Goal: Task Accomplishment & Management: Use online tool/utility

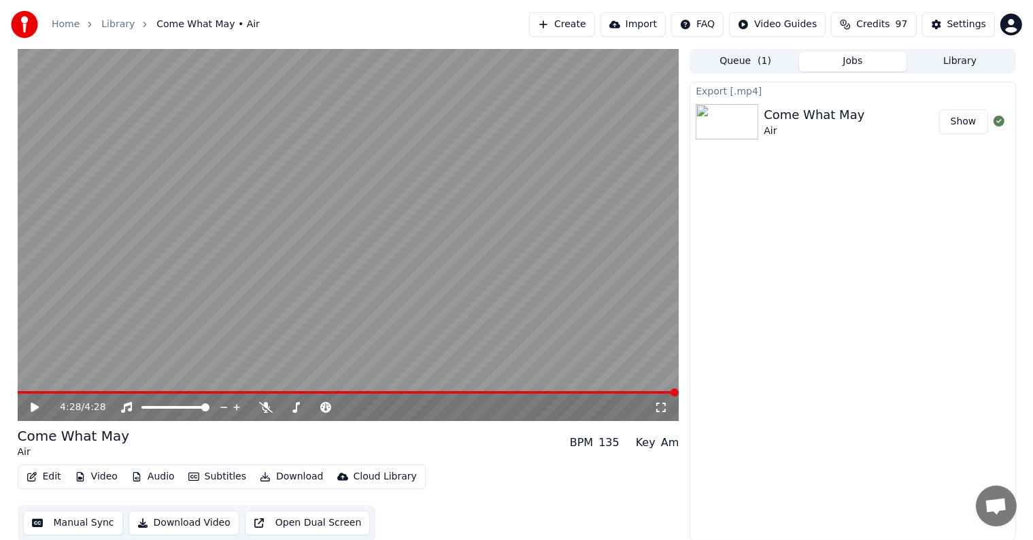
click at [583, 24] on button "Create" at bounding box center [562, 24] width 66 height 24
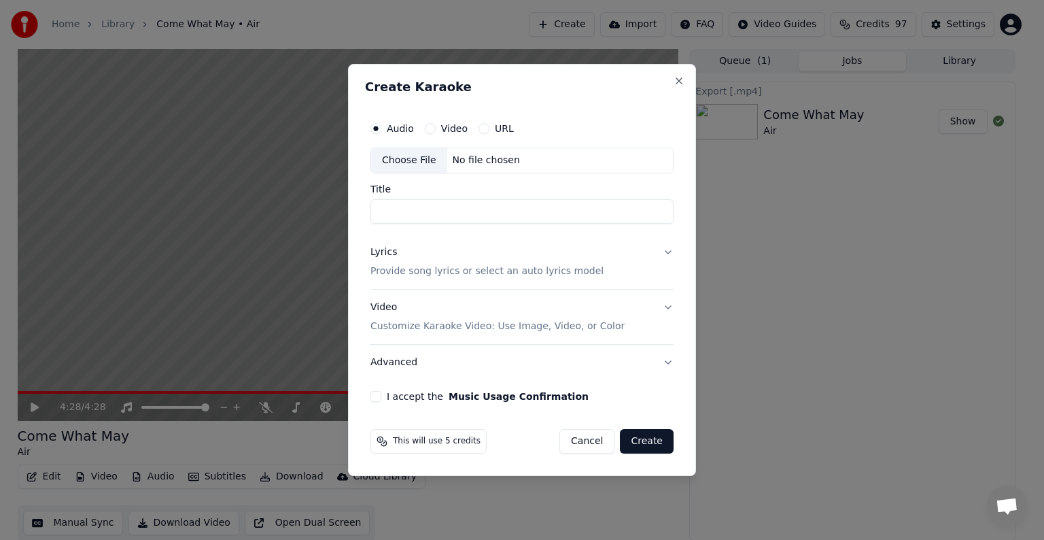
click at [393, 158] on div "Choose File" at bounding box center [409, 160] width 76 height 24
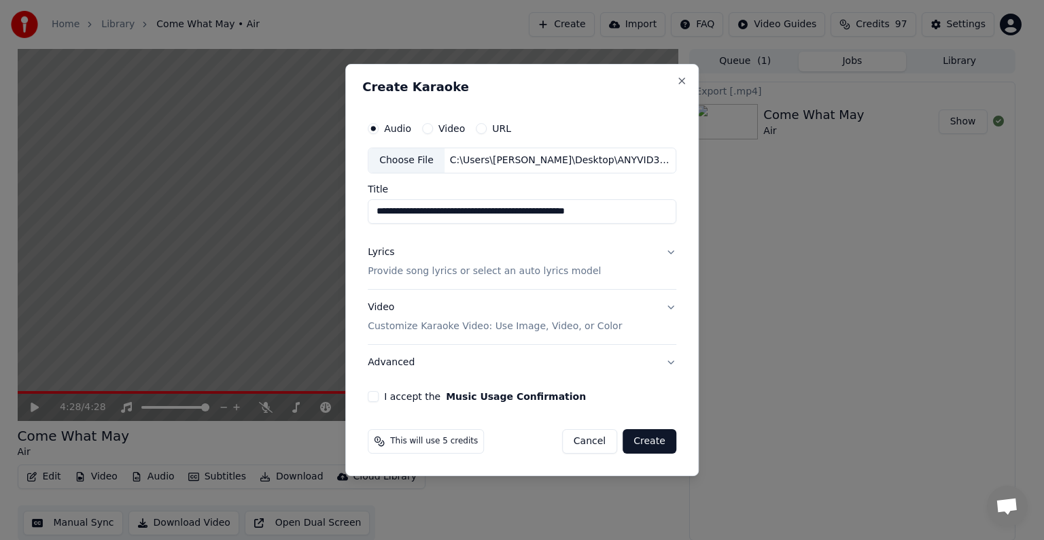
drag, startPoint x: 460, startPoint y: 211, endPoint x: 634, endPoint y: 220, distance: 174.3
click at [634, 220] on input "**********" at bounding box center [522, 211] width 309 height 24
type input "**********"
click at [394, 272] on p "Provide song lyrics or select an auto lyrics model" at bounding box center [484, 271] width 233 height 14
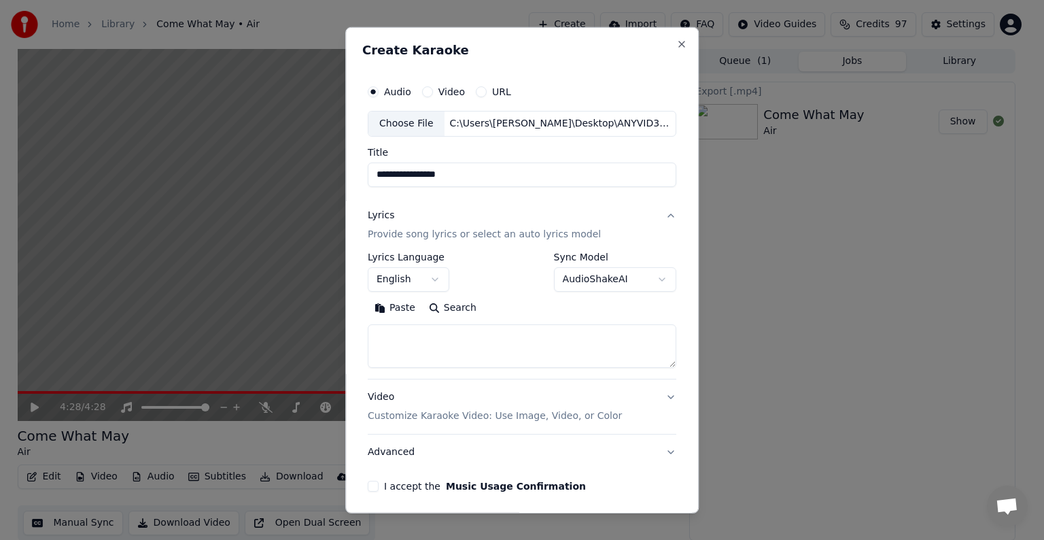
click at [403, 340] on textarea at bounding box center [522, 346] width 309 height 44
paste textarea "**********"
type textarea "**********"
click at [434, 416] on p "Customize Karaoke Video: Use Image, Video, or Color" at bounding box center [495, 416] width 254 height 14
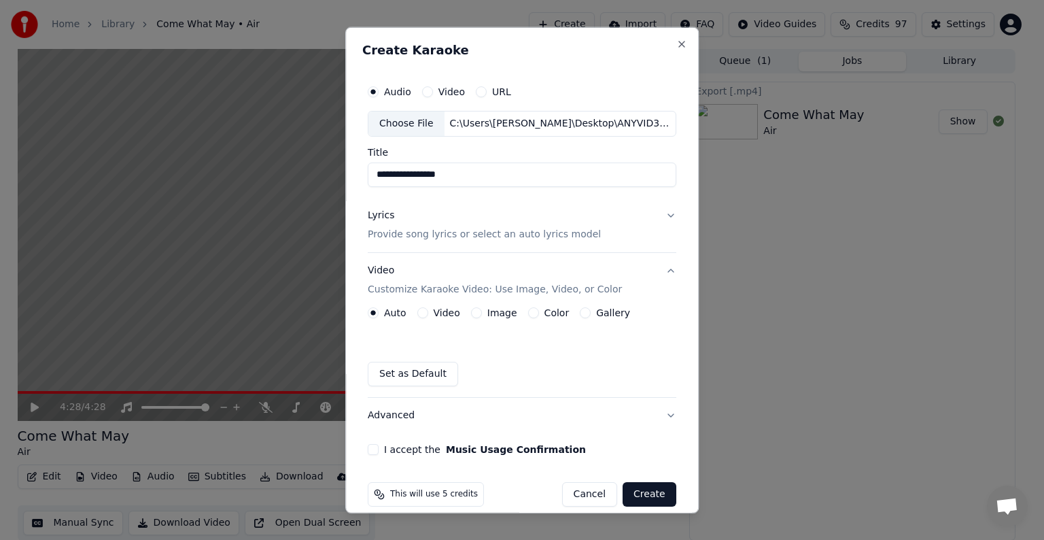
click at [420, 313] on button "Video" at bounding box center [422, 312] width 11 height 11
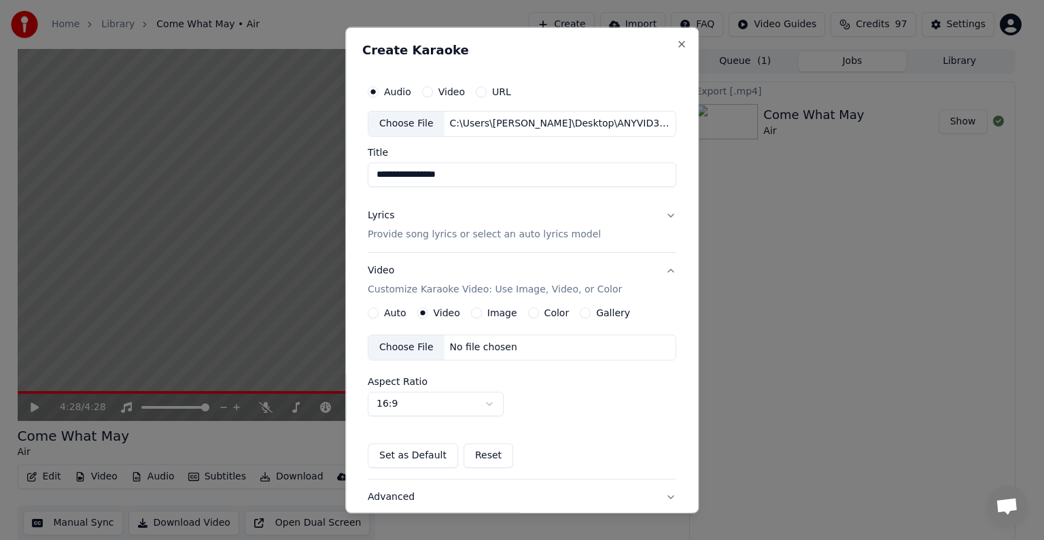
click at [403, 346] on div "Choose File" at bounding box center [407, 347] width 76 height 24
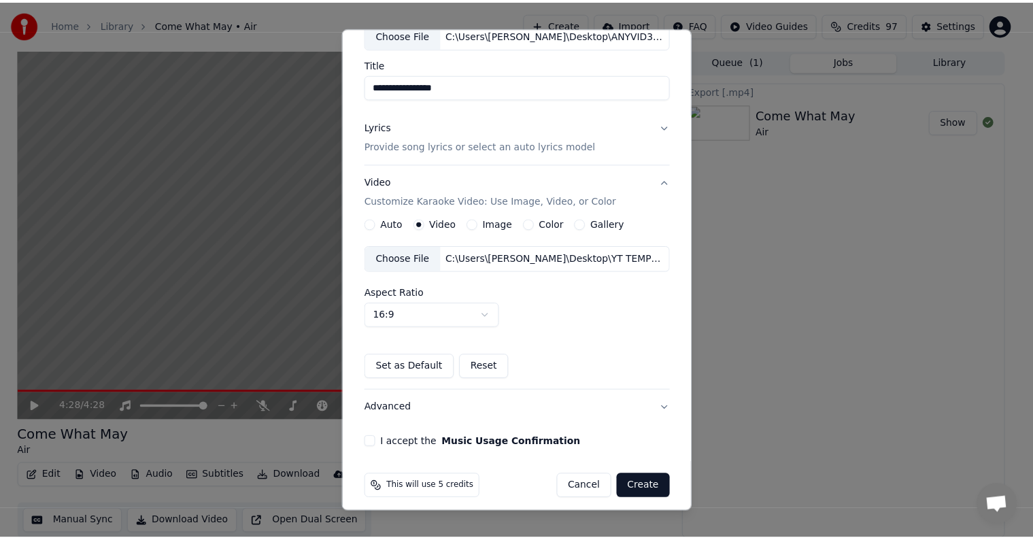
scroll to position [96, 0]
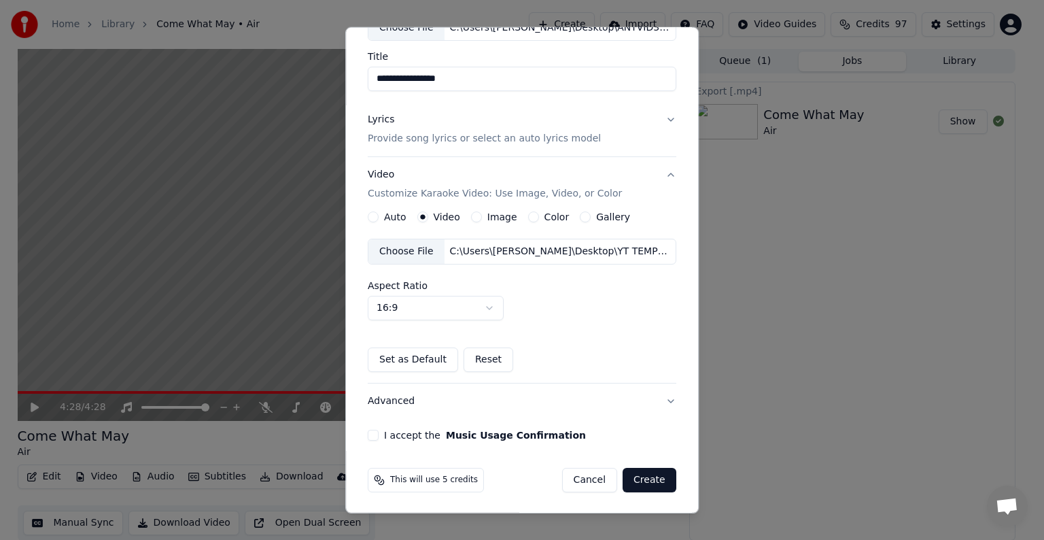
click at [370, 433] on button "I accept the Music Usage Confirmation" at bounding box center [373, 435] width 11 height 11
click at [638, 478] on button "Create" at bounding box center [650, 480] width 54 height 24
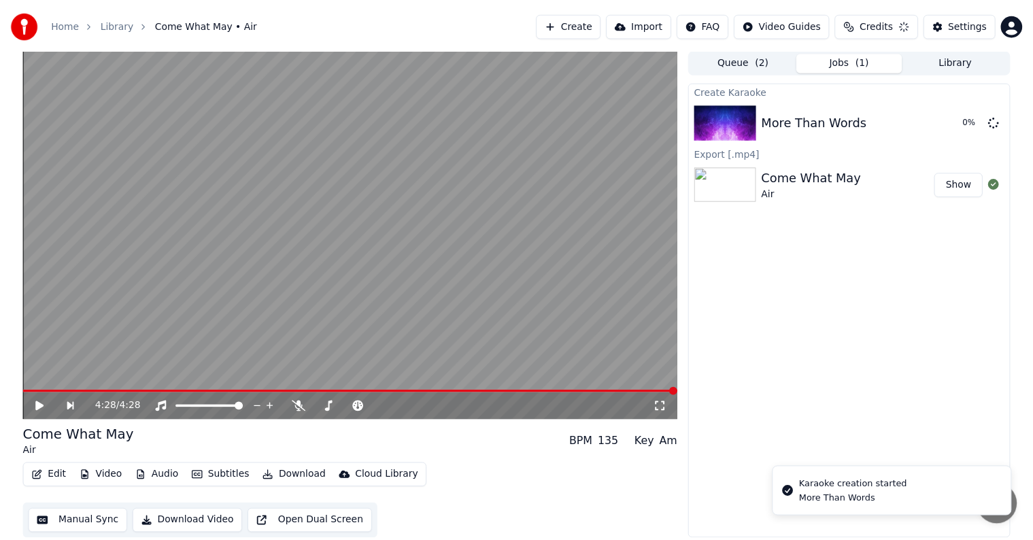
scroll to position [0, 0]
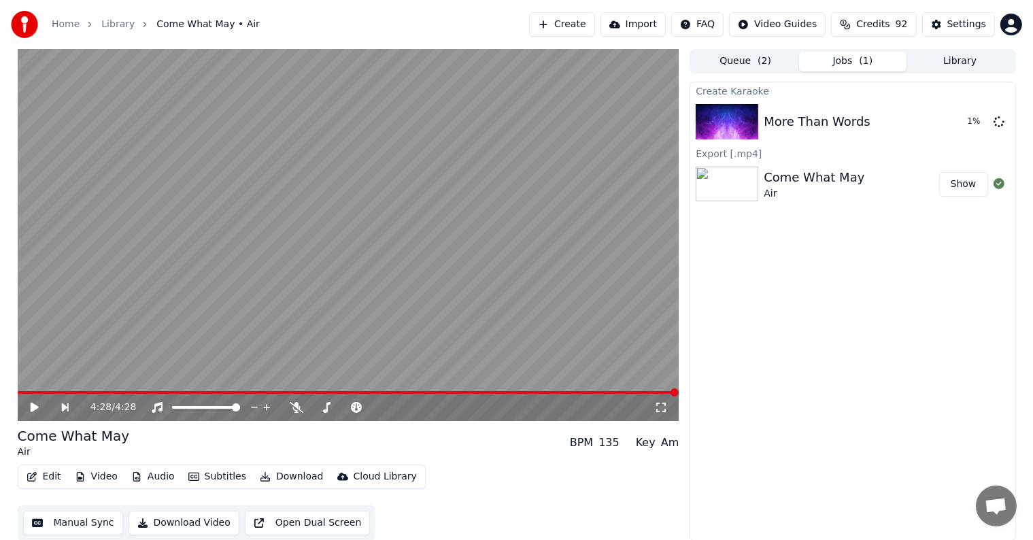
click at [117, 20] on link "Library" at bounding box center [117, 25] width 33 height 14
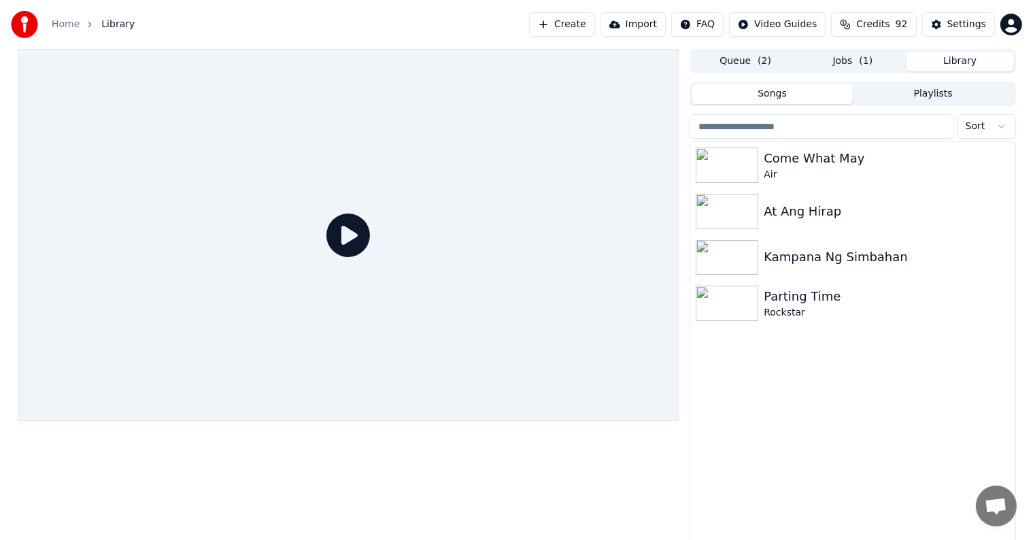
click at [948, 64] on button "Library" at bounding box center [959, 62] width 107 height 20
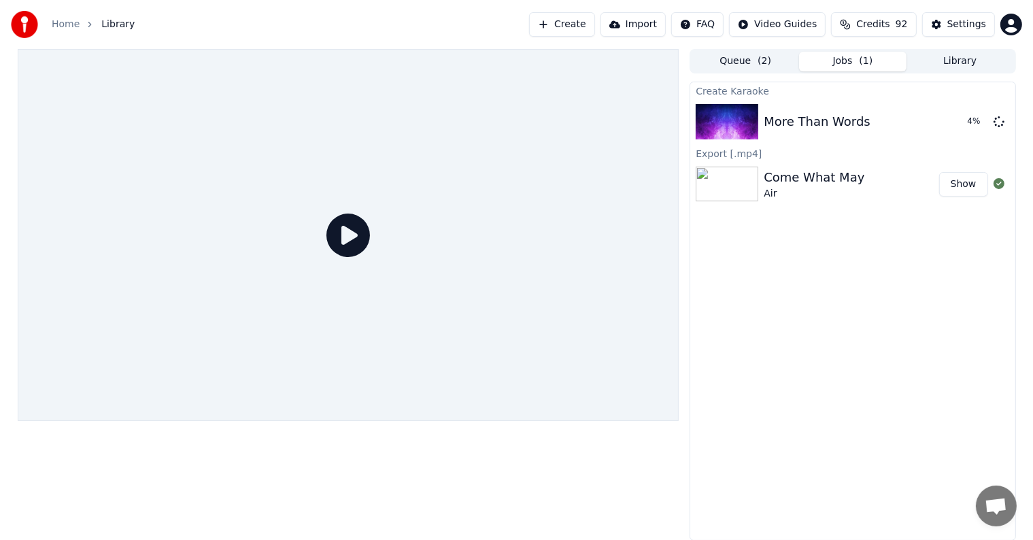
click at [825, 62] on button "Jobs ( 1 )" at bounding box center [852, 62] width 107 height 20
click at [969, 117] on button "Play" at bounding box center [965, 121] width 43 height 24
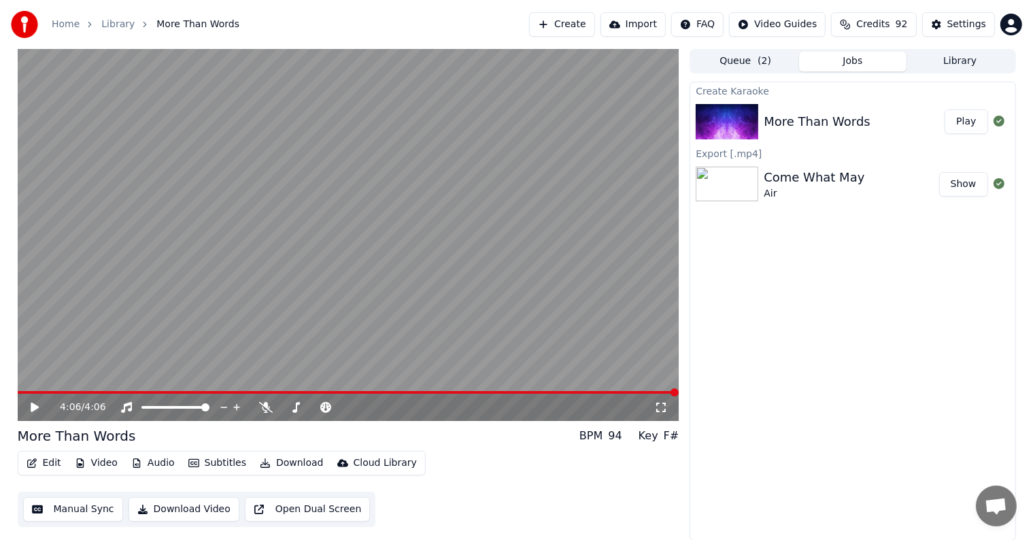
click at [169, 509] on button "Download Video" at bounding box center [184, 509] width 111 height 24
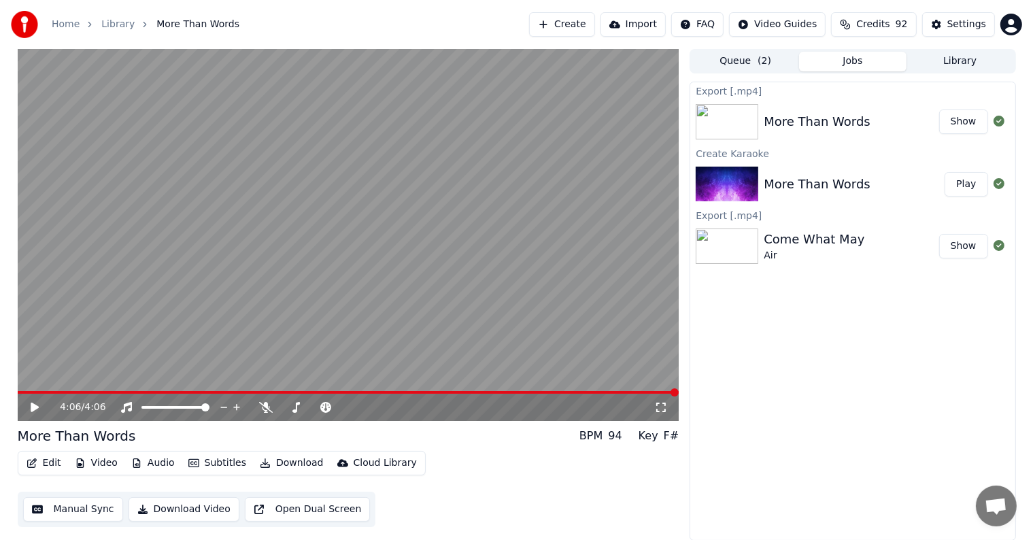
click at [784, 124] on div "More Than Words" at bounding box center [817, 121] width 107 height 19
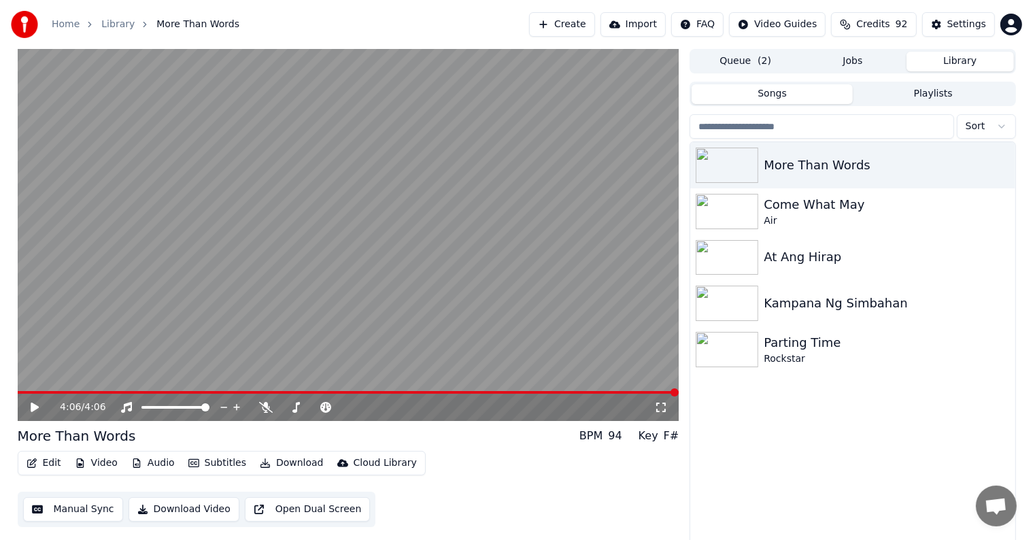
click at [959, 61] on button "Library" at bounding box center [959, 62] width 107 height 20
click at [1005, 302] on icon "button" at bounding box center [1003, 302] width 14 height 11
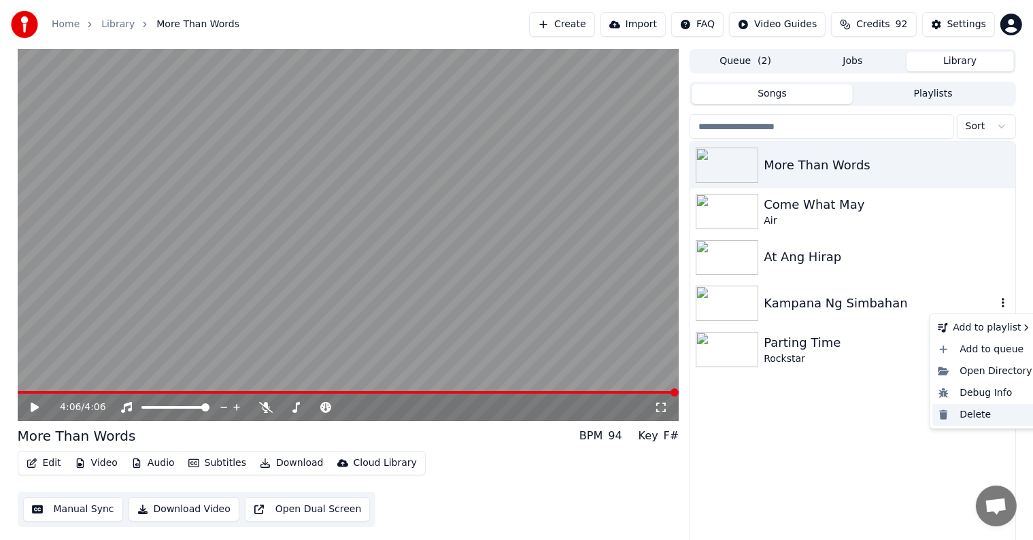
click at [979, 415] on div "Delete" at bounding box center [984, 415] width 105 height 22
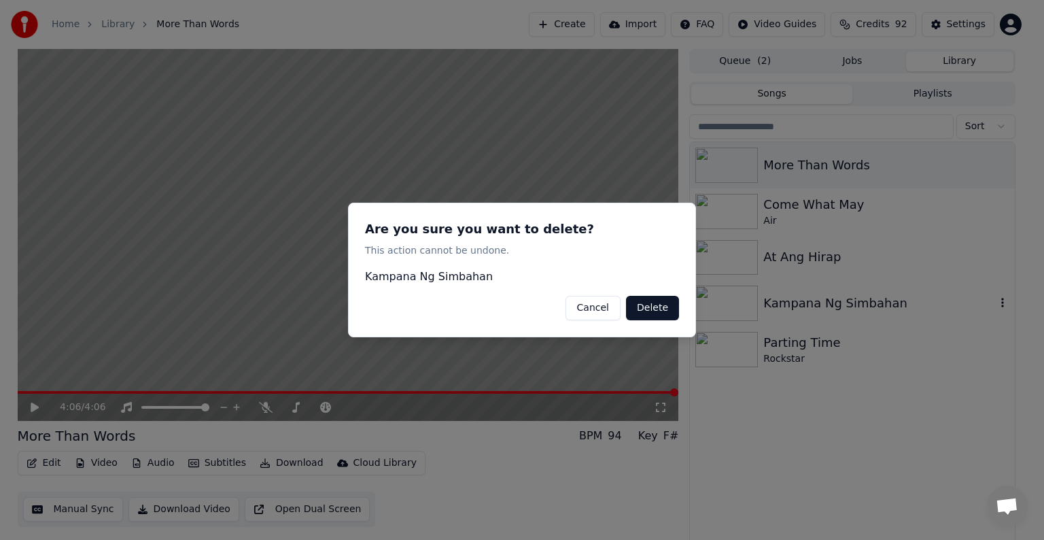
click at [645, 307] on button "Delete" at bounding box center [652, 308] width 53 height 24
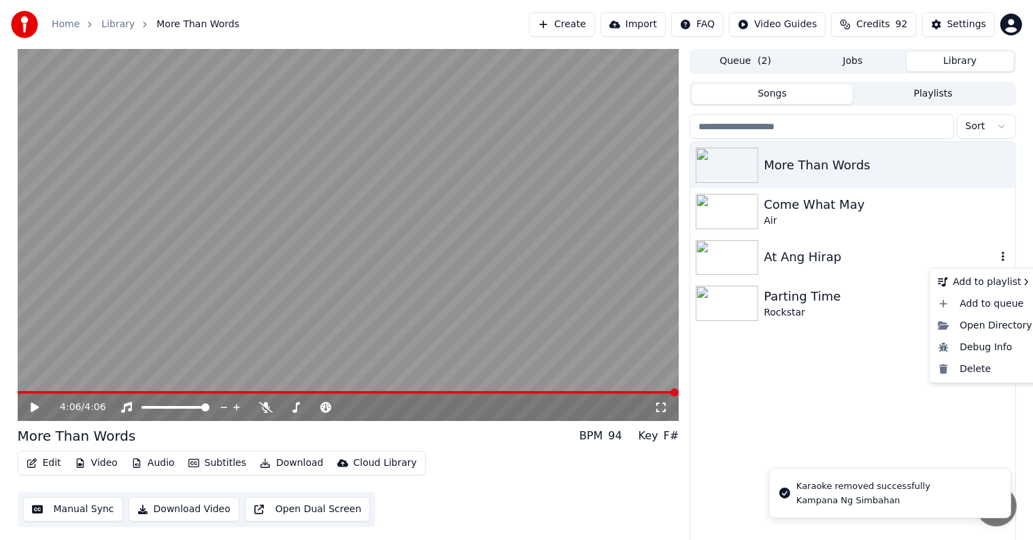
click at [1002, 256] on icon "button" at bounding box center [1003, 257] width 3 height 10
click at [974, 374] on div "Delete" at bounding box center [984, 369] width 105 height 22
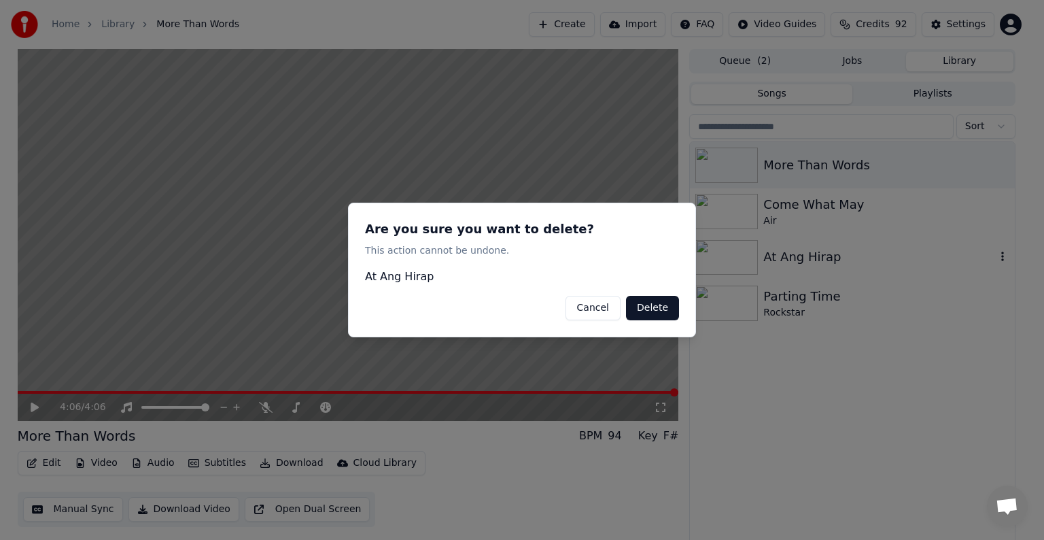
click at [662, 307] on button "Delete" at bounding box center [652, 308] width 53 height 24
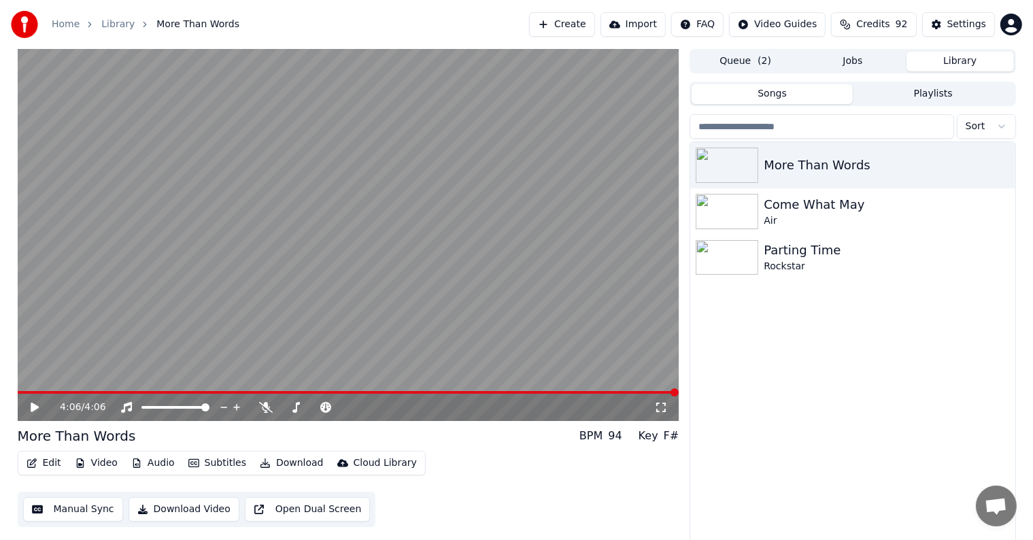
click at [579, 25] on button "Create" at bounding box center [562, 24] width 66 height 24
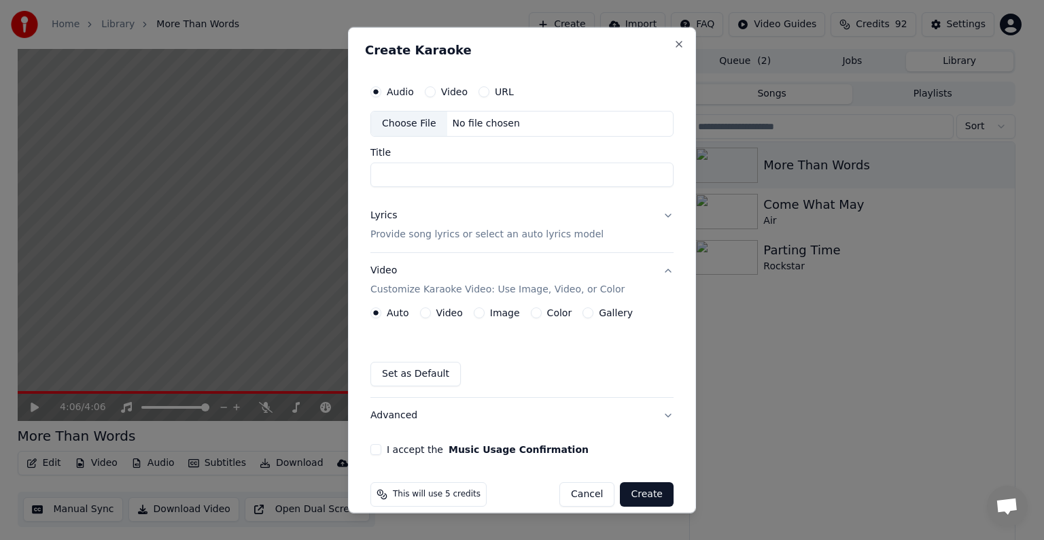
click at [410, 122] on div "Choose File" at bounding box center [409, 124] width 76 height 24
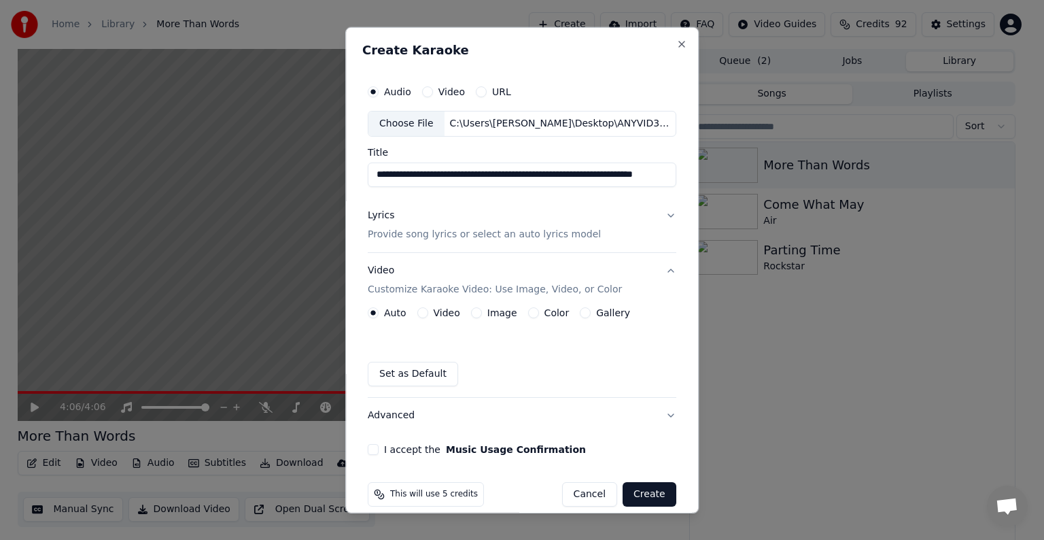
scroll to position [0, 38]
drag, startPoint x: 509, startPoint y: 175, endPoint x: 700, endPoint y: 196, distance: 192.2
click at [699, 196] on div "**********" at bounding box center [522, 270] width 354 height 486
type input "**********"
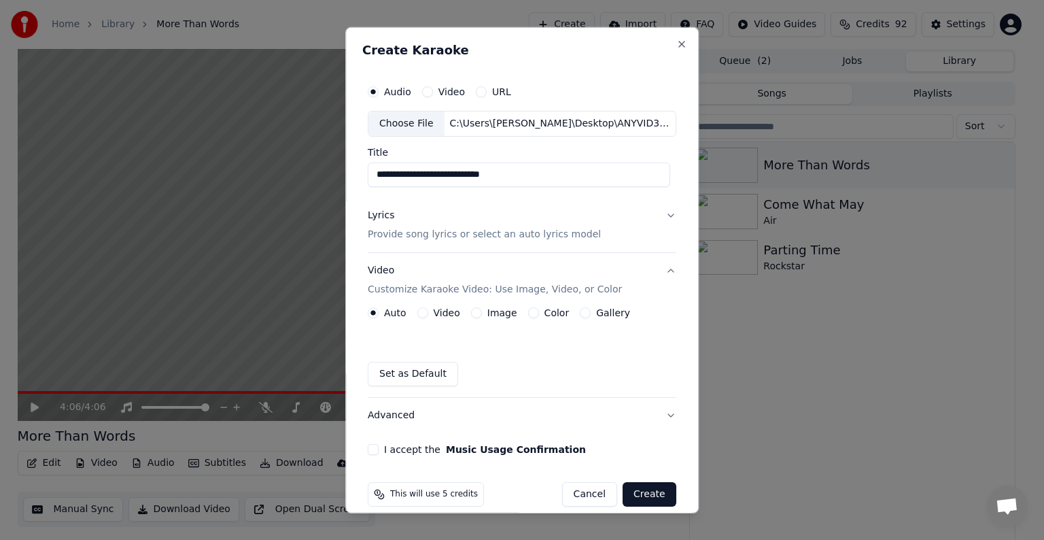
click at [439, 234] on p "Provide song lyrics or select an auto lyrics model" at bounding box center [484, 235] width 233 height 14
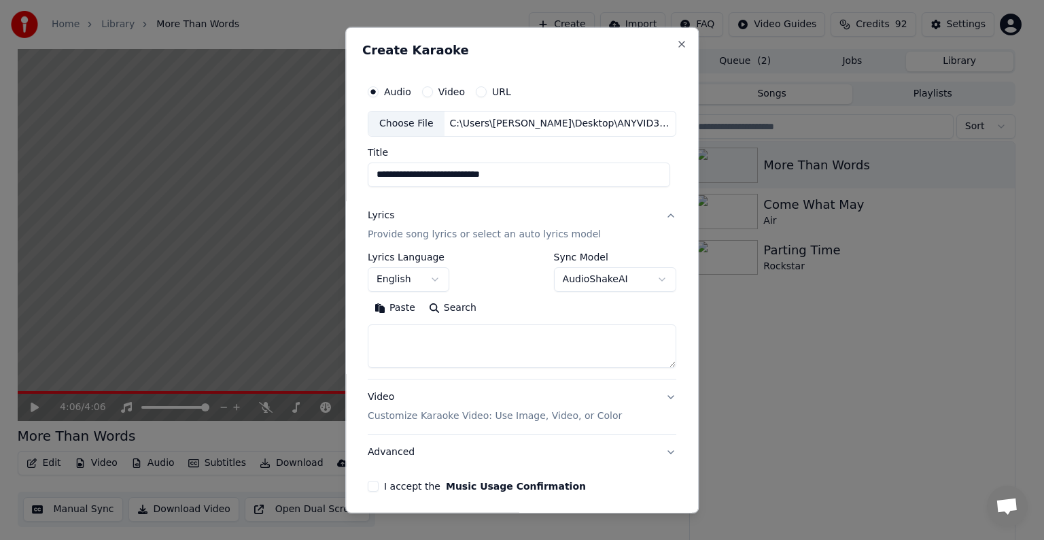
click at [398, 345] on textarea at bounding box center [522, 346] width 309 height 44
paste textarea "**********"
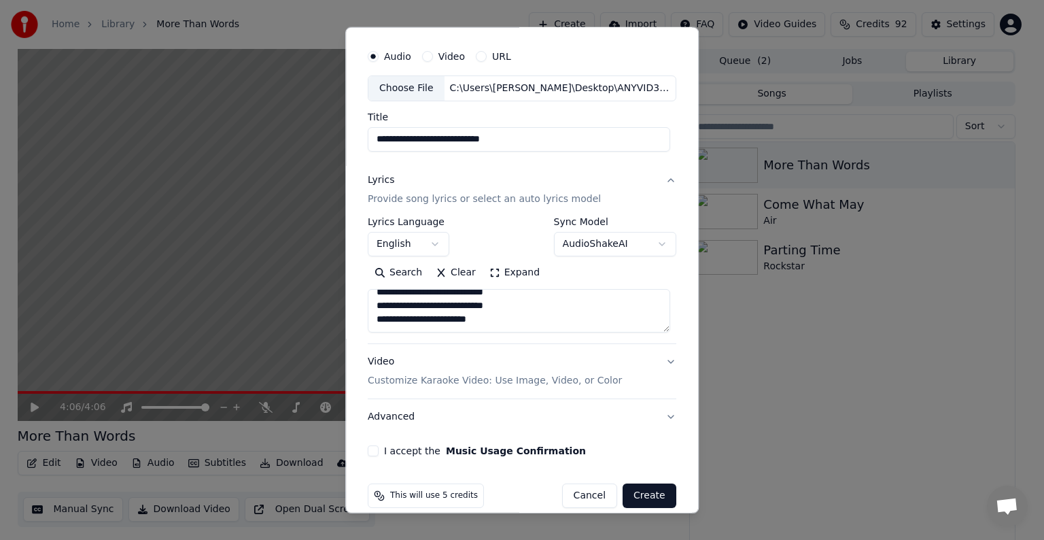
scroll to position [52, 0]
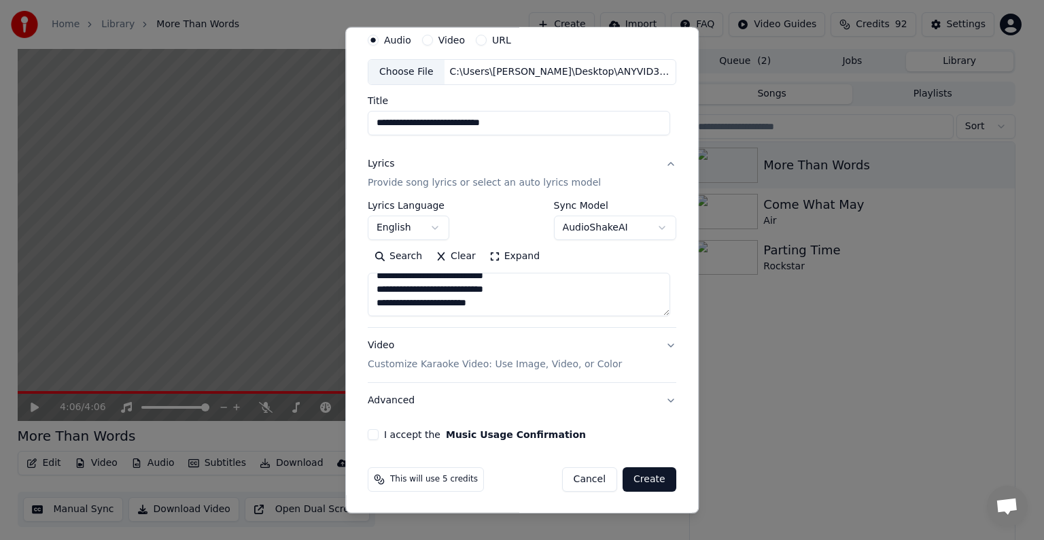
type textarea "**********"
click at [424, 362] on p "Customize Karaoke Video: Use Image, Video, or Color" at bounding box center [495, 365] width 254 height 14
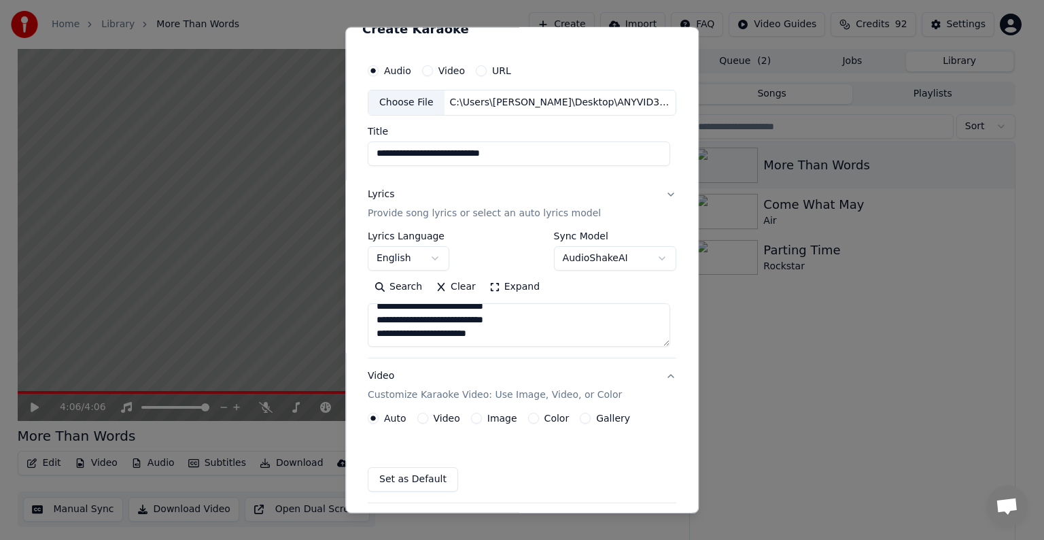
scroll to position [15, 0]
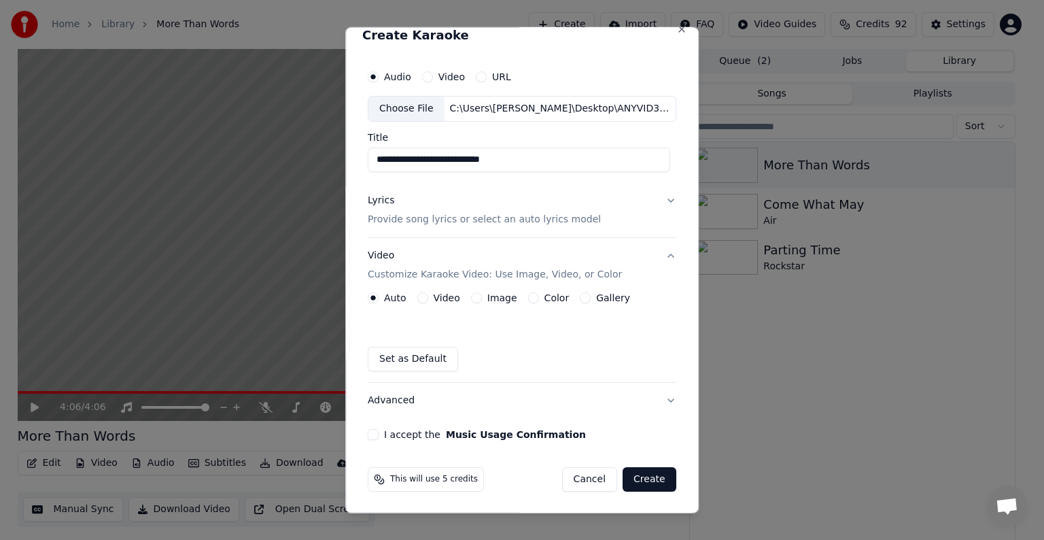
click at [419, 298] on button "Video" at bounding box center [422, 297] width 11 height 11
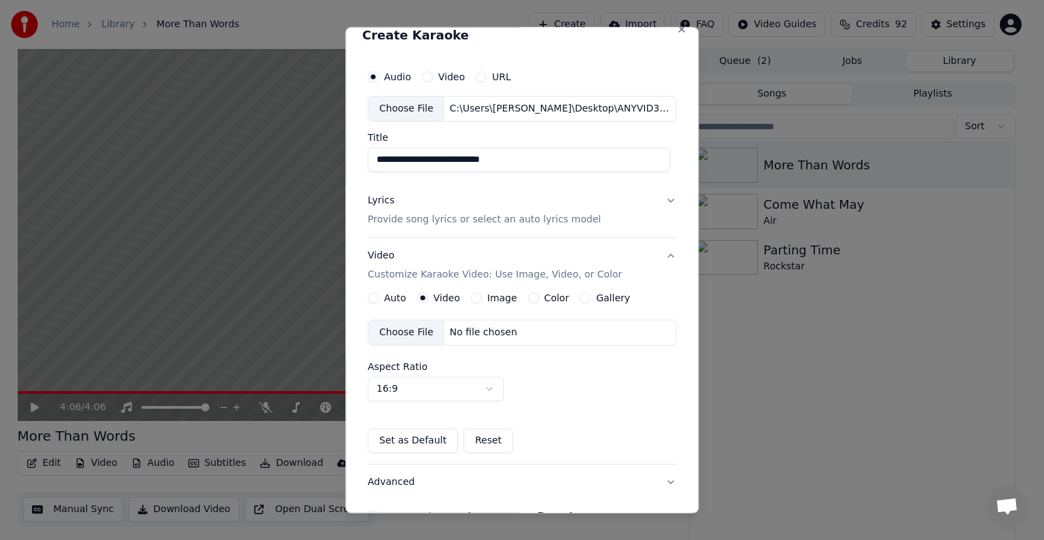
click at [403, 334] on div "Choose File" at bounding box center [407, 332] width 76 height 24
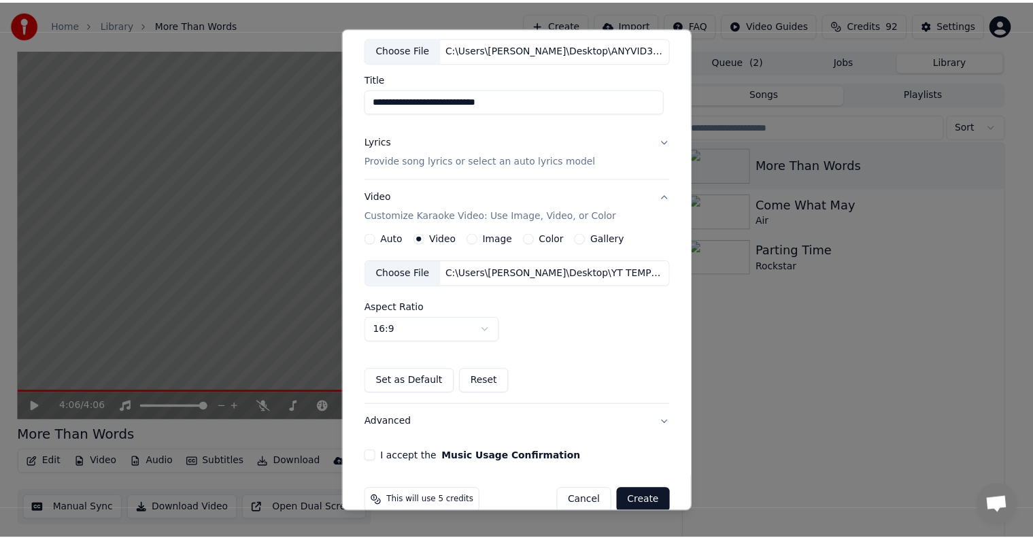
scroll to position [96, 0]
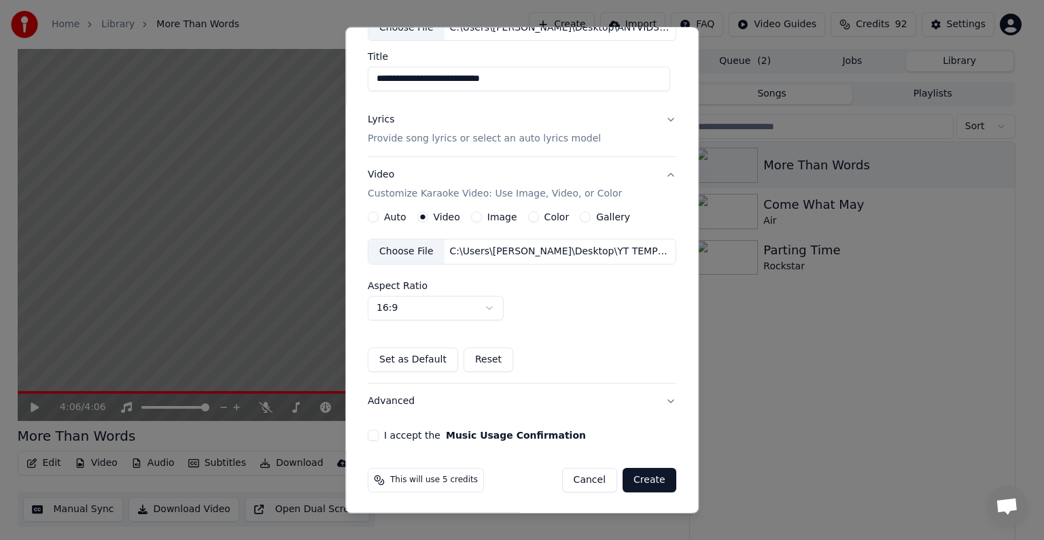
click at [369, 432] on button "I accept the Music Usage Confirmation" at bounding box center [373, 435] width 11 height 11
click at [638, 478] on button "Create" at bounding box center [650, 480] width 54 height 24
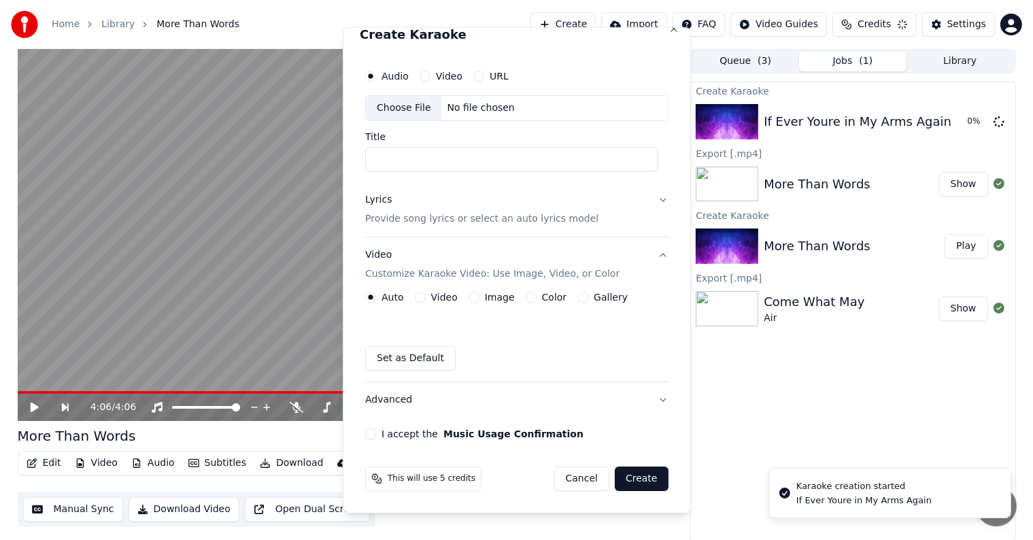
scroll to position [15, 0]
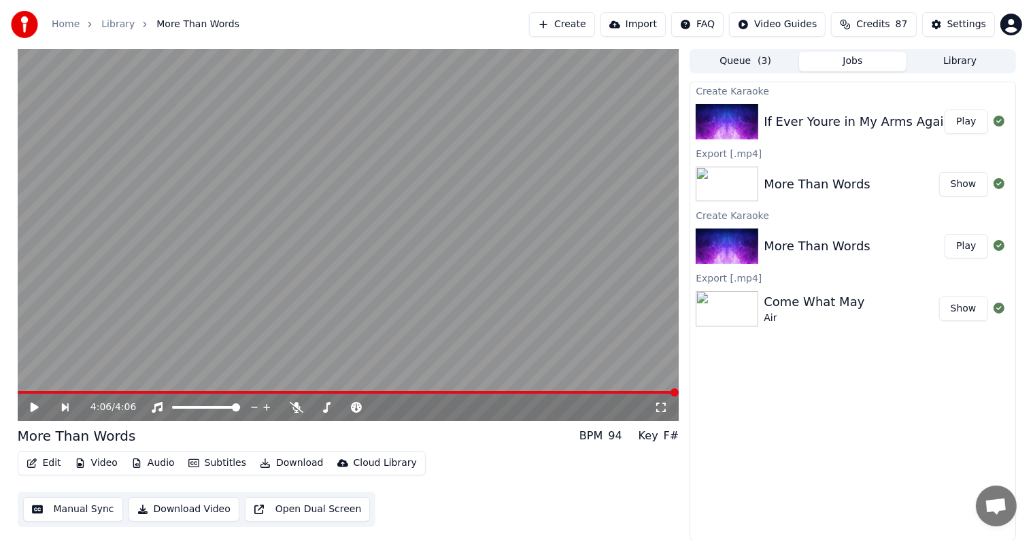
click at [955, 122] on button "Play" at bounding box center [965, 121] width 43 height 24
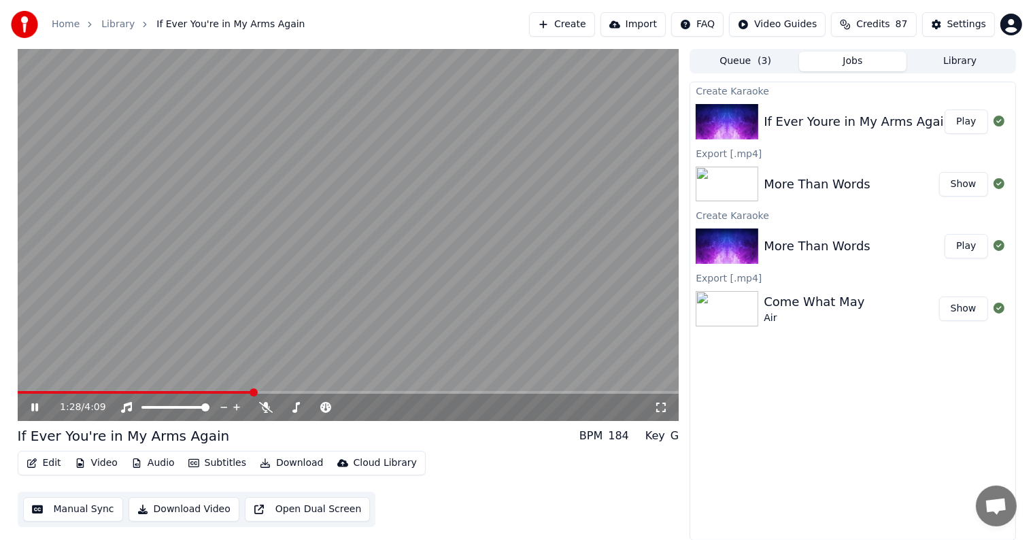
click at [167, 510] on button "Download Video" at bounding box center [184, 509] width 111 height 24
